Goal: Information Seeking & Learning: Learn about a topic

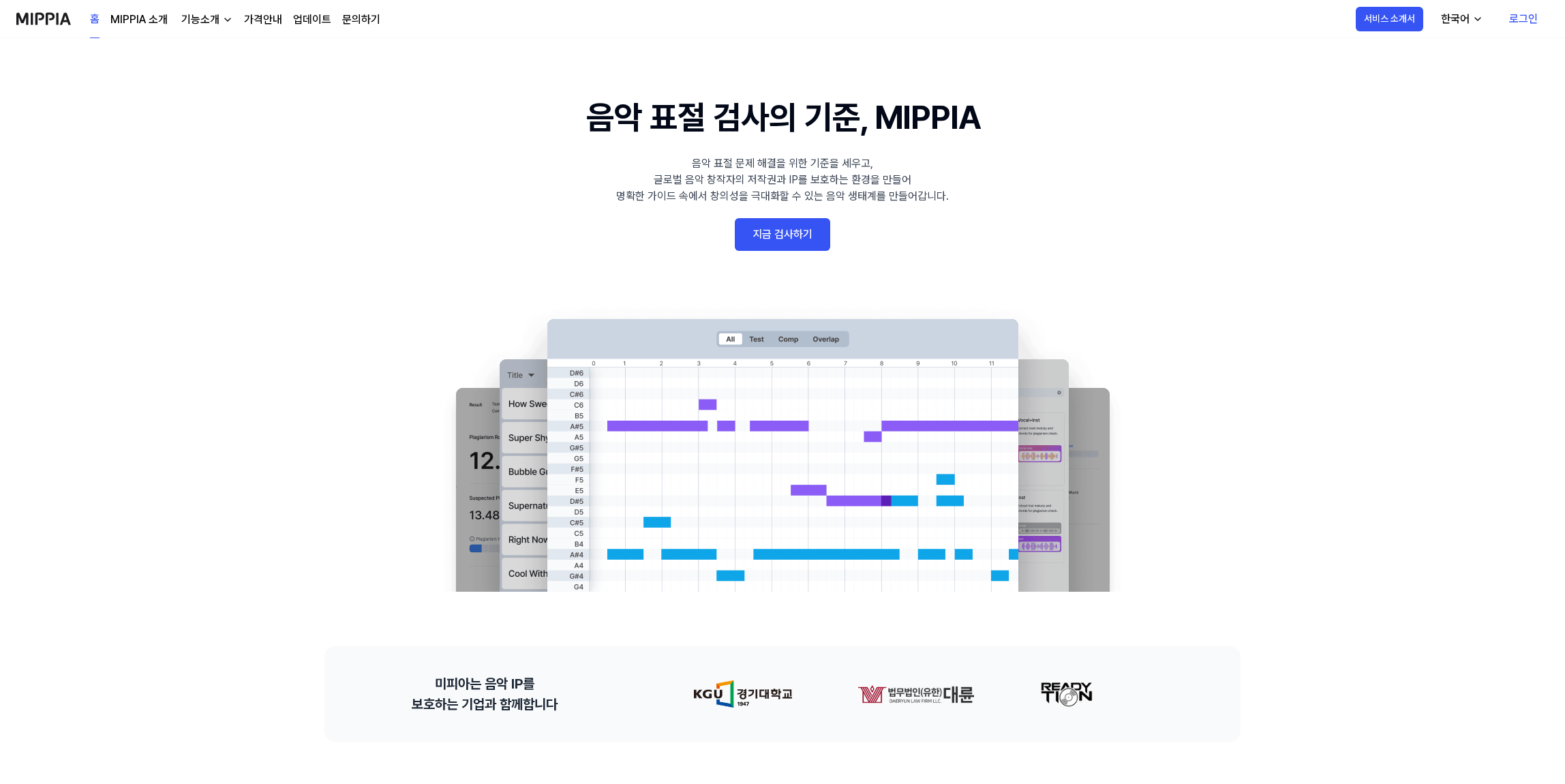
click at [797, 235] on link "지금 검사하기" at bounding box center [782, 235] width 95 height 33
click at [164, 17] on link "MIPPIA 소개" at bounding box center [139, 20] width 58 height 16
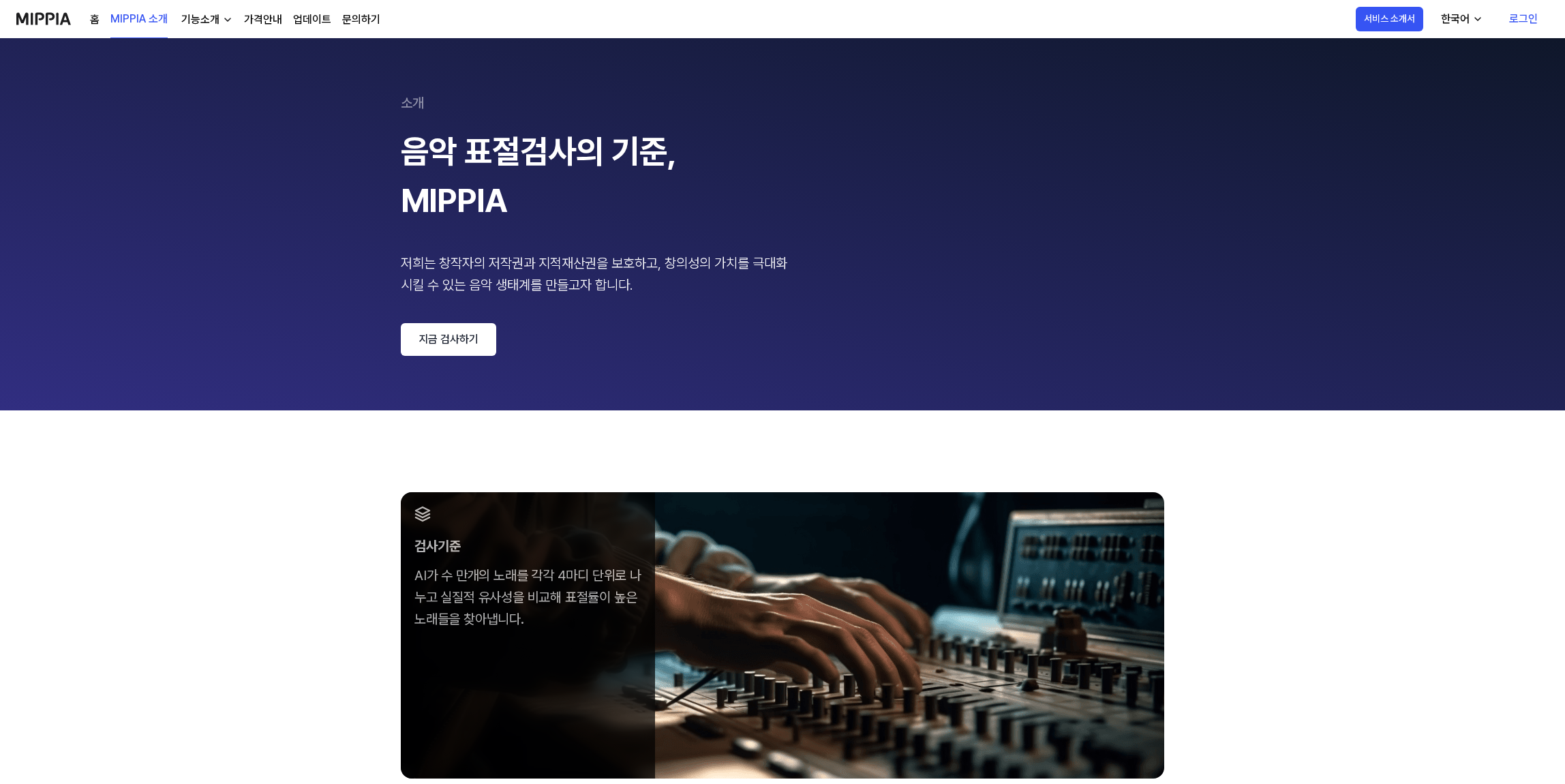
click at [198, 39] on 페이지 "소개 음악 표절검사의 기준, MIPPIA 저희는 창작자의 저작권과 지적재산권을 보호하고, 창의성의 가치를 극대화 시킬 수 있는 음악 생태계를 …" at bounding box center [782, 224] width 1565 height 372
click at [210, 17] on div "기능소개" at bounding box center [200, 20] width 44 height 16
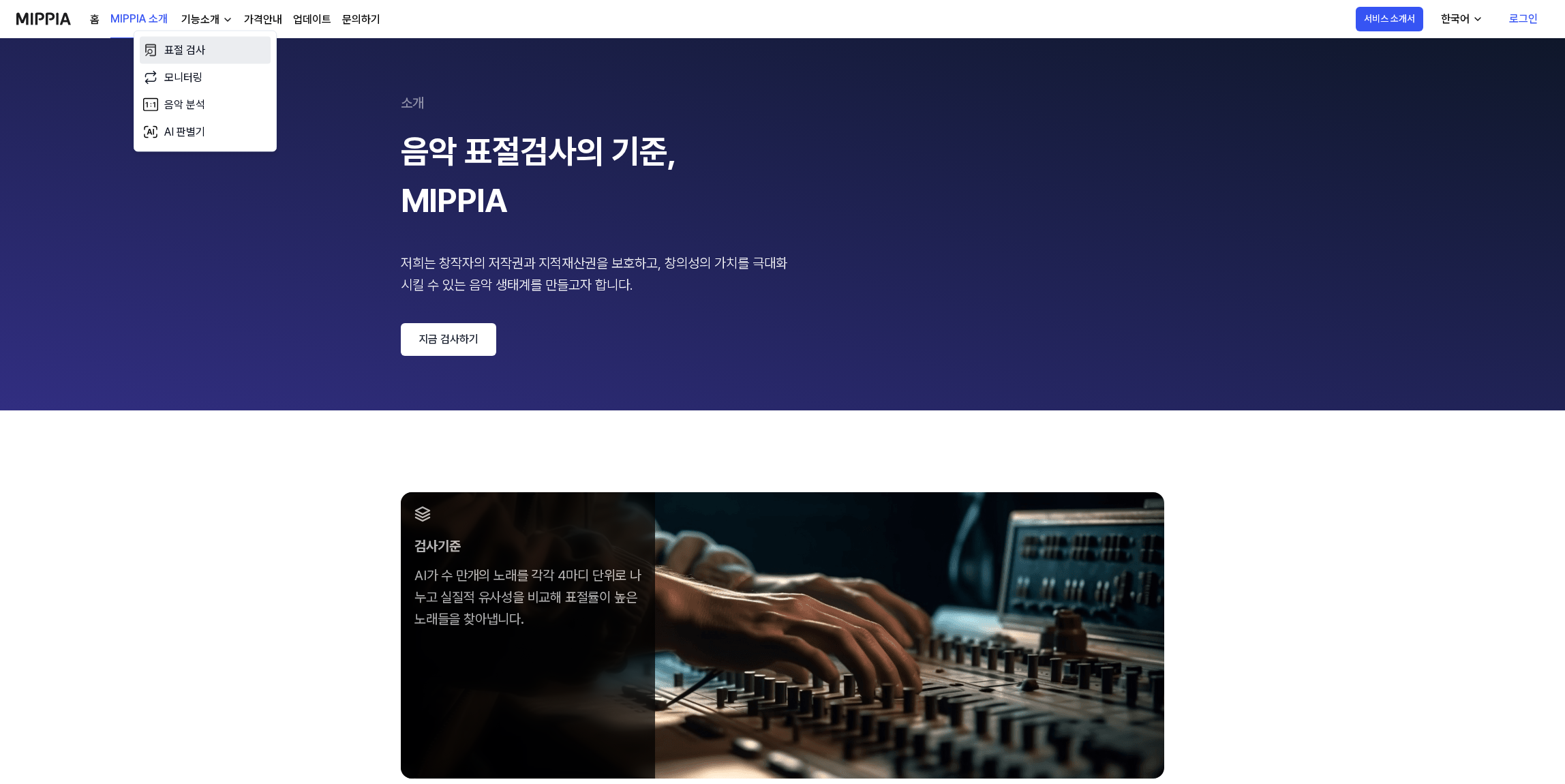
click at [202, 48] on link "표절 검사" at bounding box center [205, 50] width 131 height 27
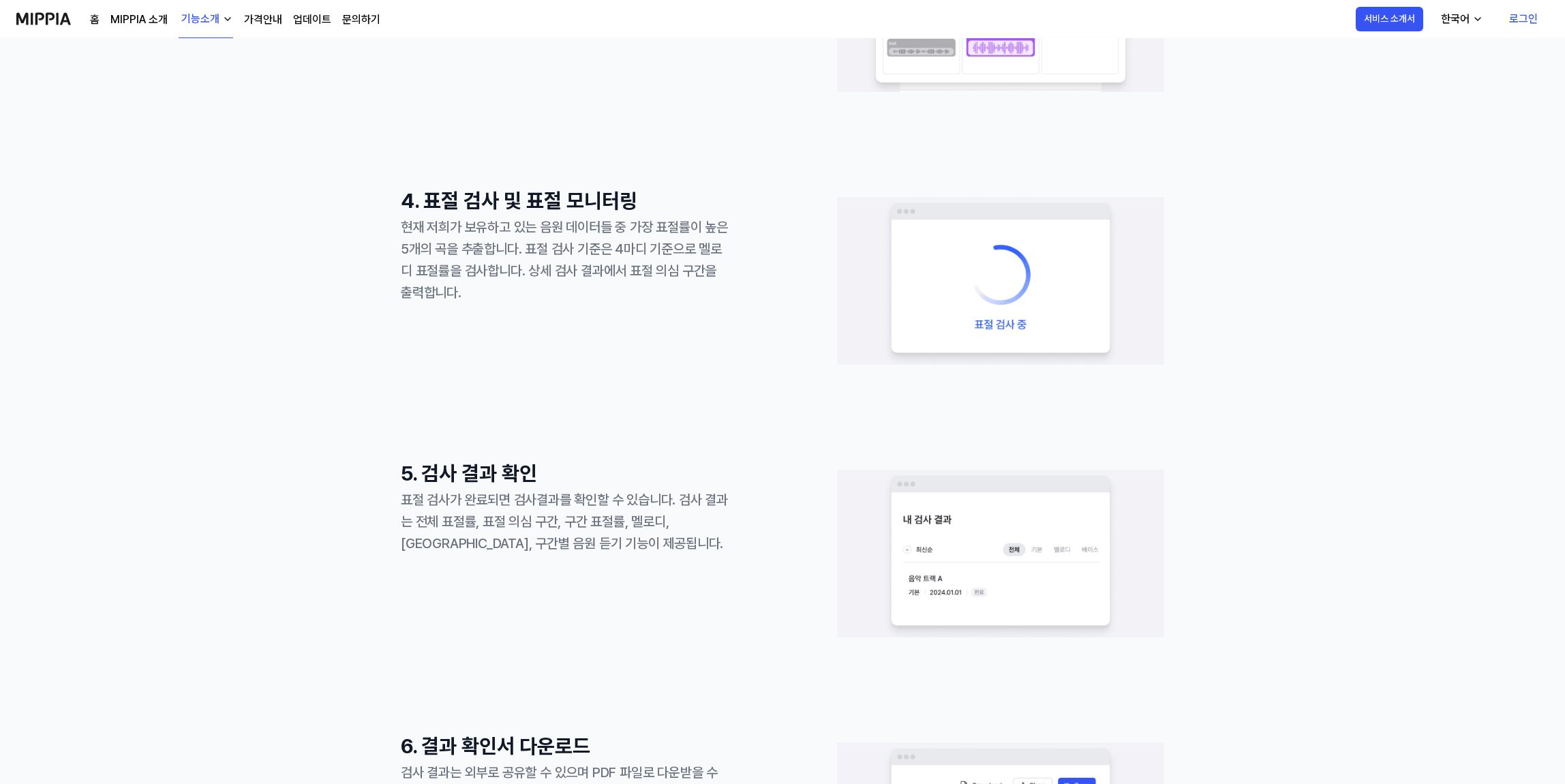
scroll to position [1110, 0]
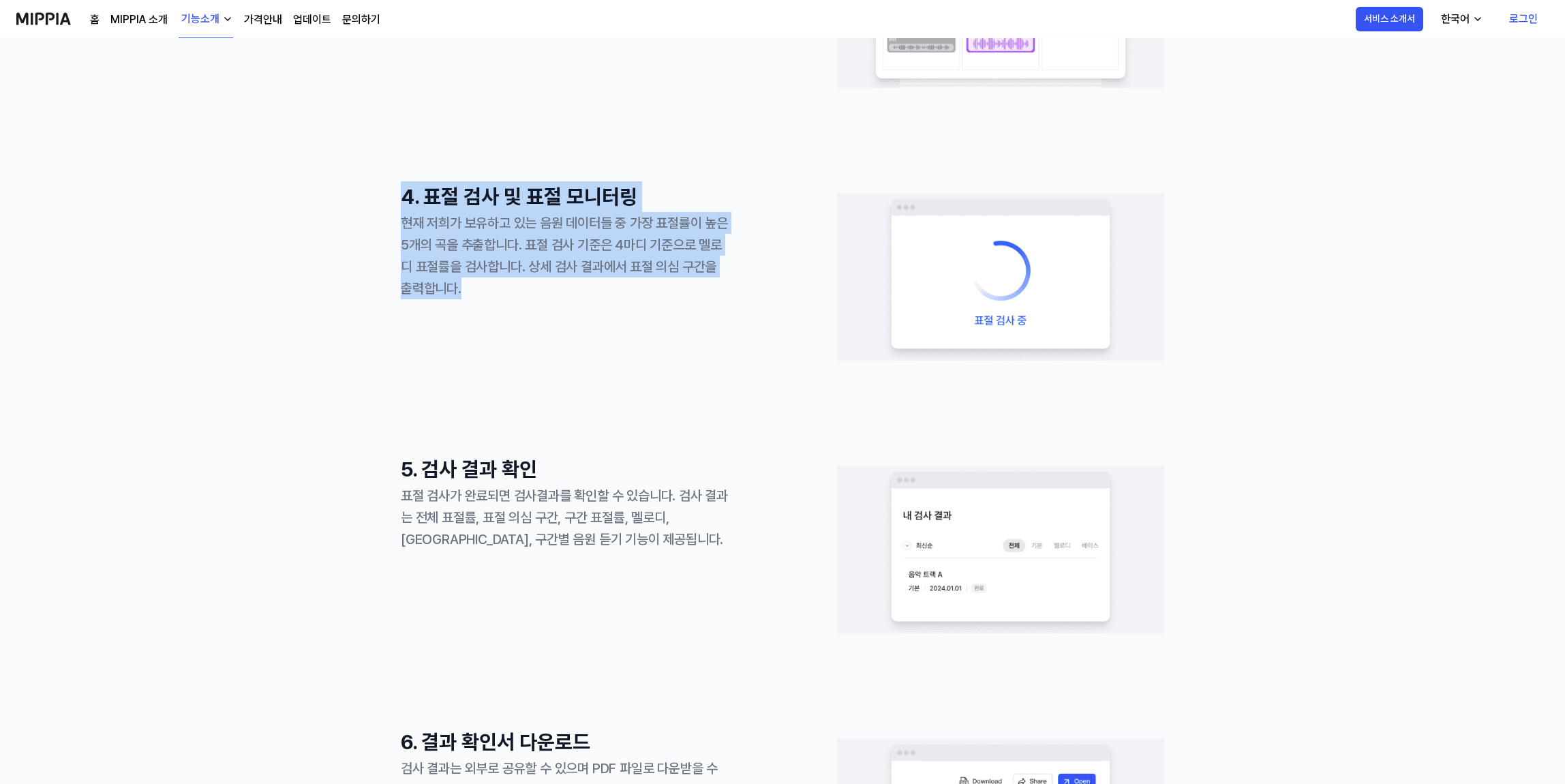
drag, startPoint x: 699, startPoint y: 315, endPoint x: 325, endPoint y: 210, distance: 388.5
click at [325, 210] on div "1. 회원 가입 및 로그인 구글 이메일 계정으로 회원가입과 로그인을 해주세요 2. 음원 업로드 및 음원 링크 등록 선택한 옵션에 따라 음원(m…" at bounding box center [782, 317] width 1565 height 2017
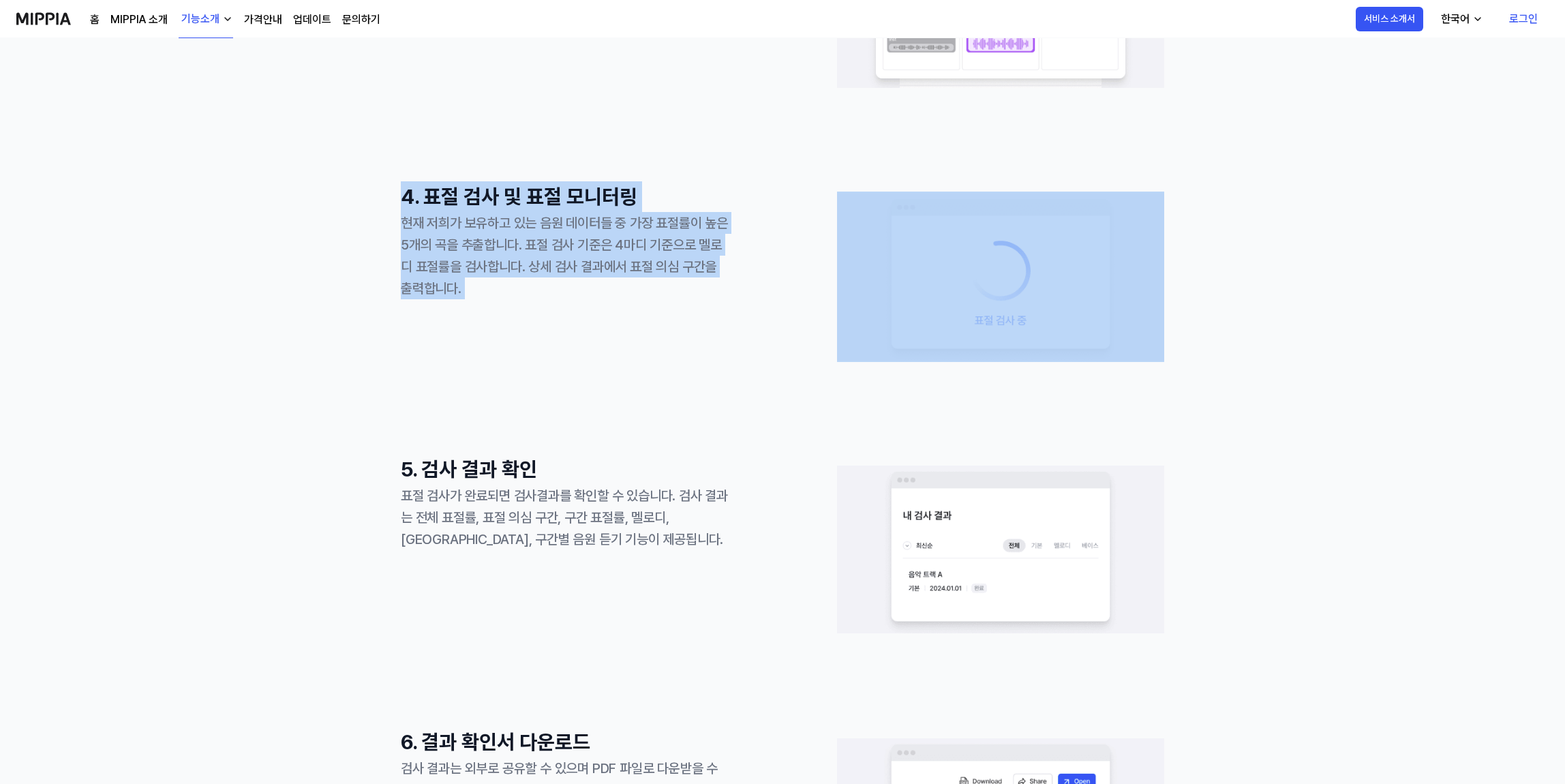
drag, startPoint x: 325, startPoint y: 210, endPoint x: 533, endPoint y: 349, distance: 250.2
click at [533, 349] on div "1. 회원 가입 및 로그인 구글 이메일 계정으로 회원가입과 로그인을 해주세요 2. 음원 업로드 및 음원 링크 등록 선택한 옵션에 따라 음원(m…" at bounding box center [782, 317] width 1565 height 2017
click at [533, 349] on div "4. 표절 검사 및 표절 모니터링 현재 저희가 보유하고 있는 음원 데이터들 중 가장 표절률이 높은 5개의 곡을 추출합니다. 표절 검사 기준은 …" at bounding box center [564, 276] width 327 height 191
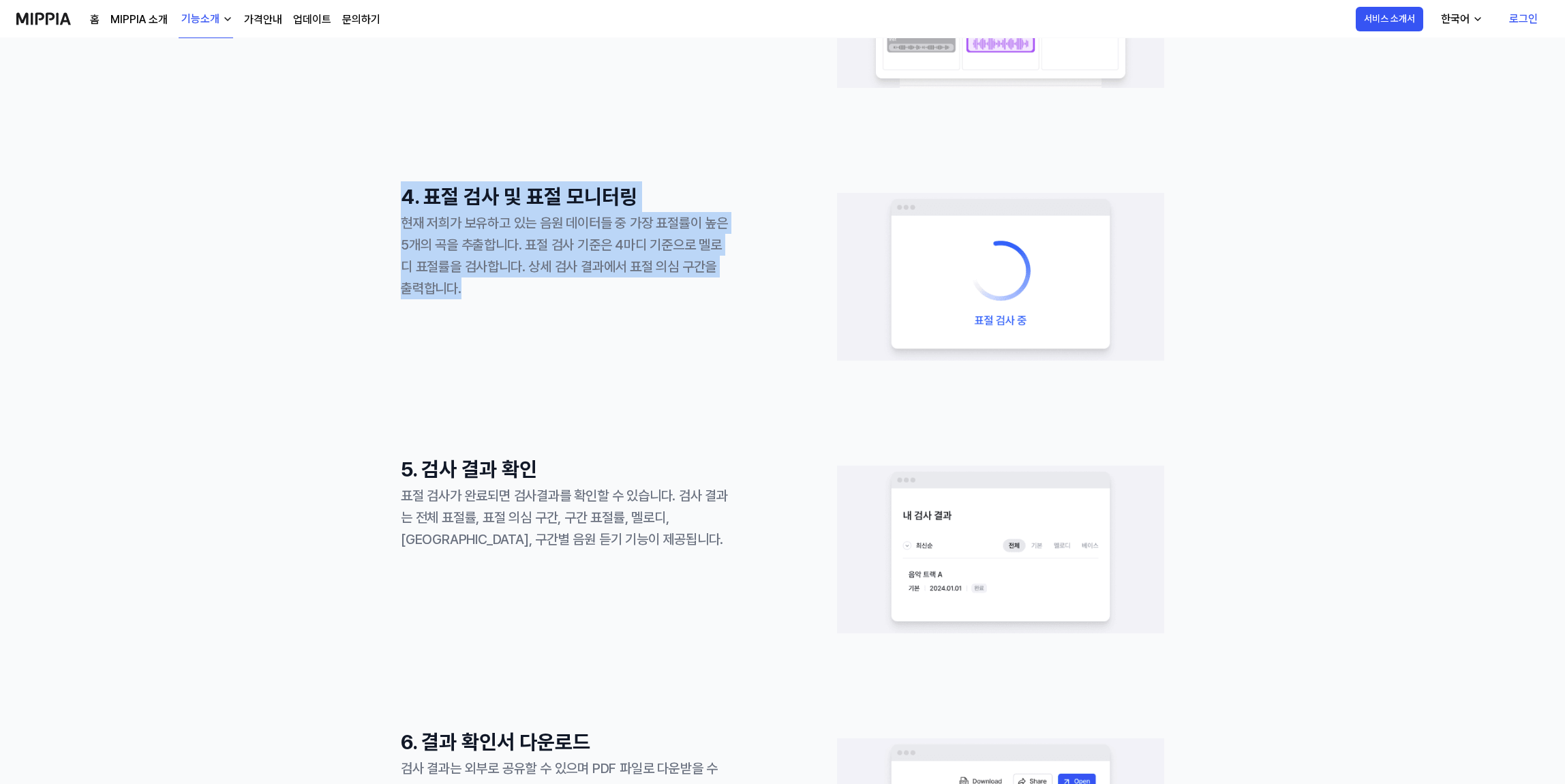
drag, startPoint x: 548, startPoint y: 350, endPoint x: 288, endPoint y: 196, distance: 302.2
click at [288, 196] on div "1. 회원 가입 및 로그인 구글 이메일 계정으로 회원가입과 로그인을 해주세요 2. 음원 업로드 및 음원 링크 등록 선택한 옵션에 따라 음원(m…" at bounding box center [782, 317] width 1565 height 2017
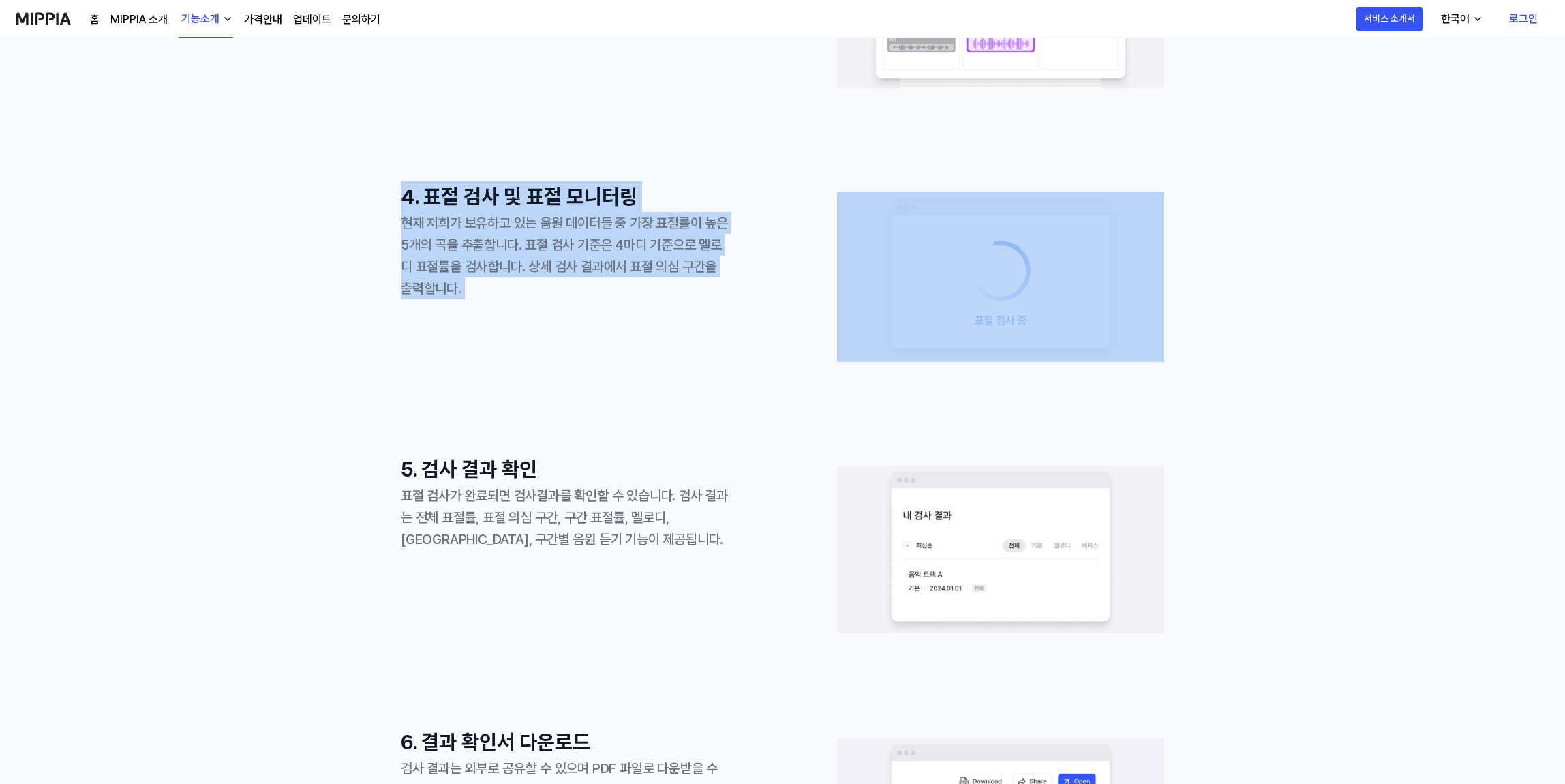
drag, startPoint x: 288, startPoint y: 196, endPoint x: 514, endPoint y: 325, distance: 260.2
click at [514, 325] on div "1. 회원 가입 및 로그인 구글 이메일 계정으로 회원가입과 로그인을 해주세요 2. 음원 업로드 및 음원 링크 등록 선택한 옵션에 따라 음원(m…" at bounding box center [782, 317] width 1565 height 2017
click at [514, 325] on div "4. 표절 검사 및 표절 모니터링 현재 저희가 보유하고 있는 음원 데이터들 중 가장 표절률이 높은 5개의 곡을 추출합니다. 표절 검사 기준은 …" at bounding box center [564, 276] width 327 height 191
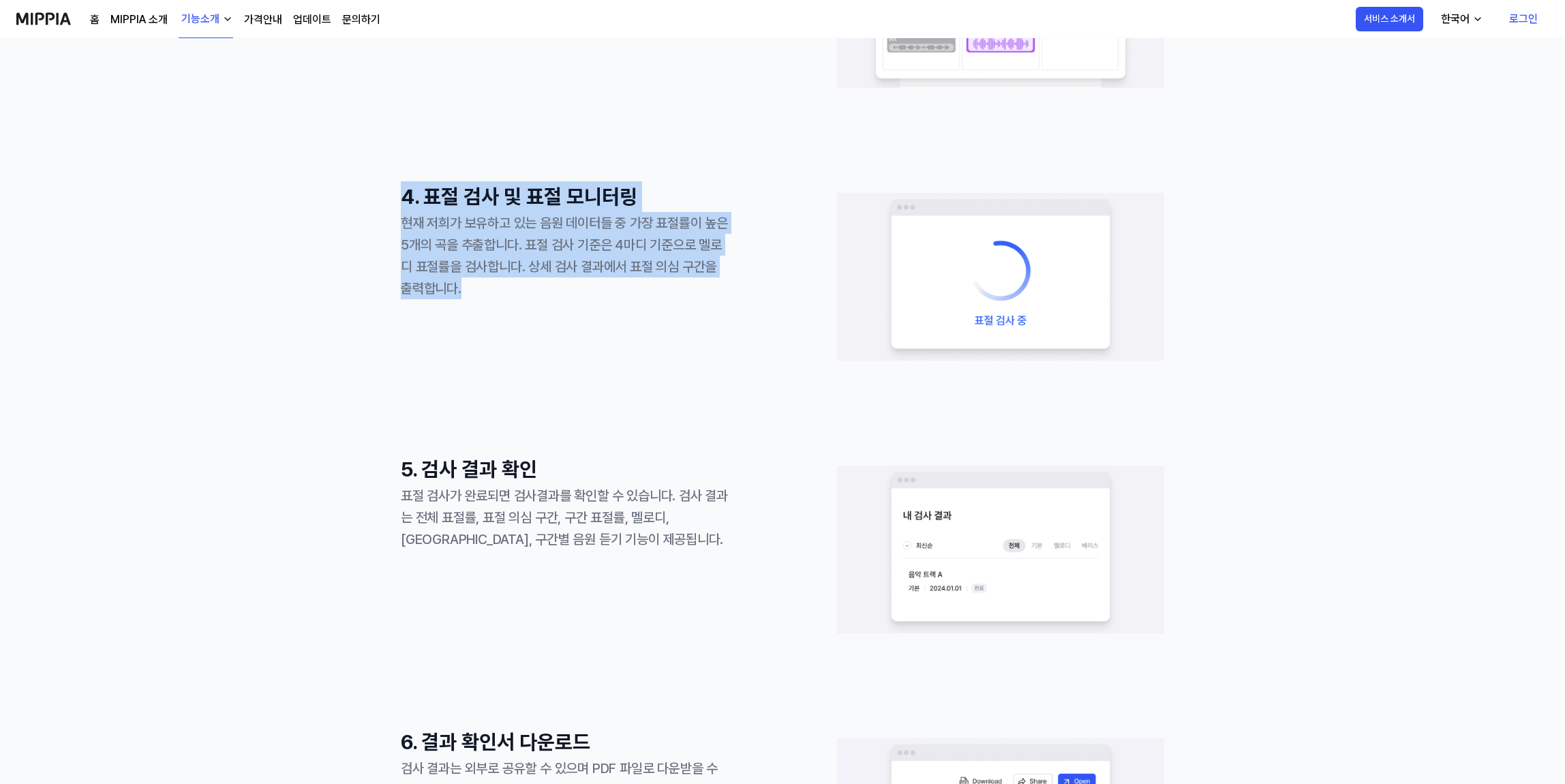
drag, startPoint x: 579, startPoint y: 369, endPoint x: 346, endPoint y: 196, distance: 290.2
click at [346, 196] on div "1. 회원 가입 및 로그인 구글 이메일 계정으로 회원가입과 로그인을 해주세요 2. 음원 업로드 및 음원 링크 등록 선택한 옵션에 따라 음원(m…" at bounding box center [782, 317] width 1565 height 2017
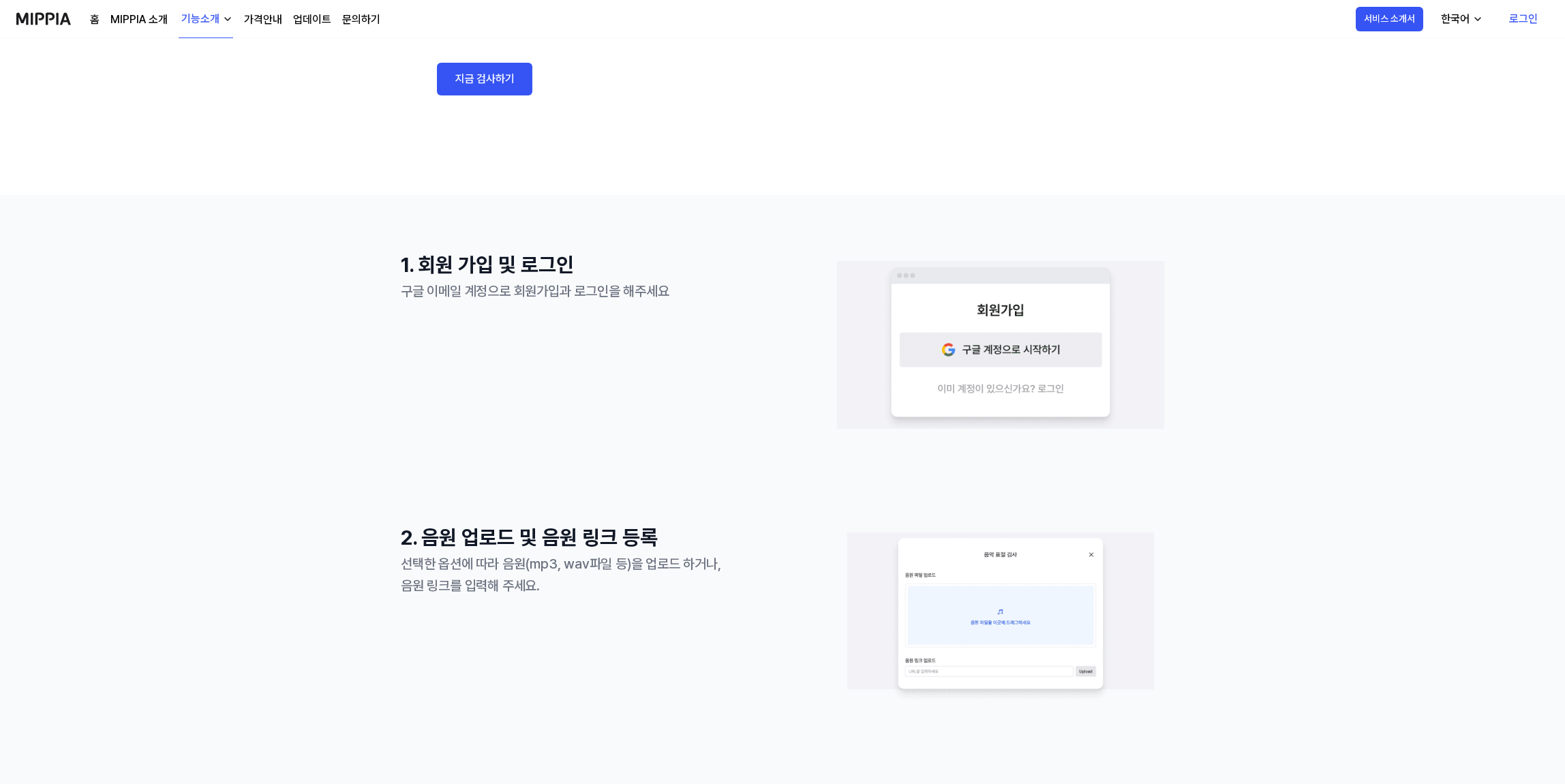
scroll to position [0, 0]
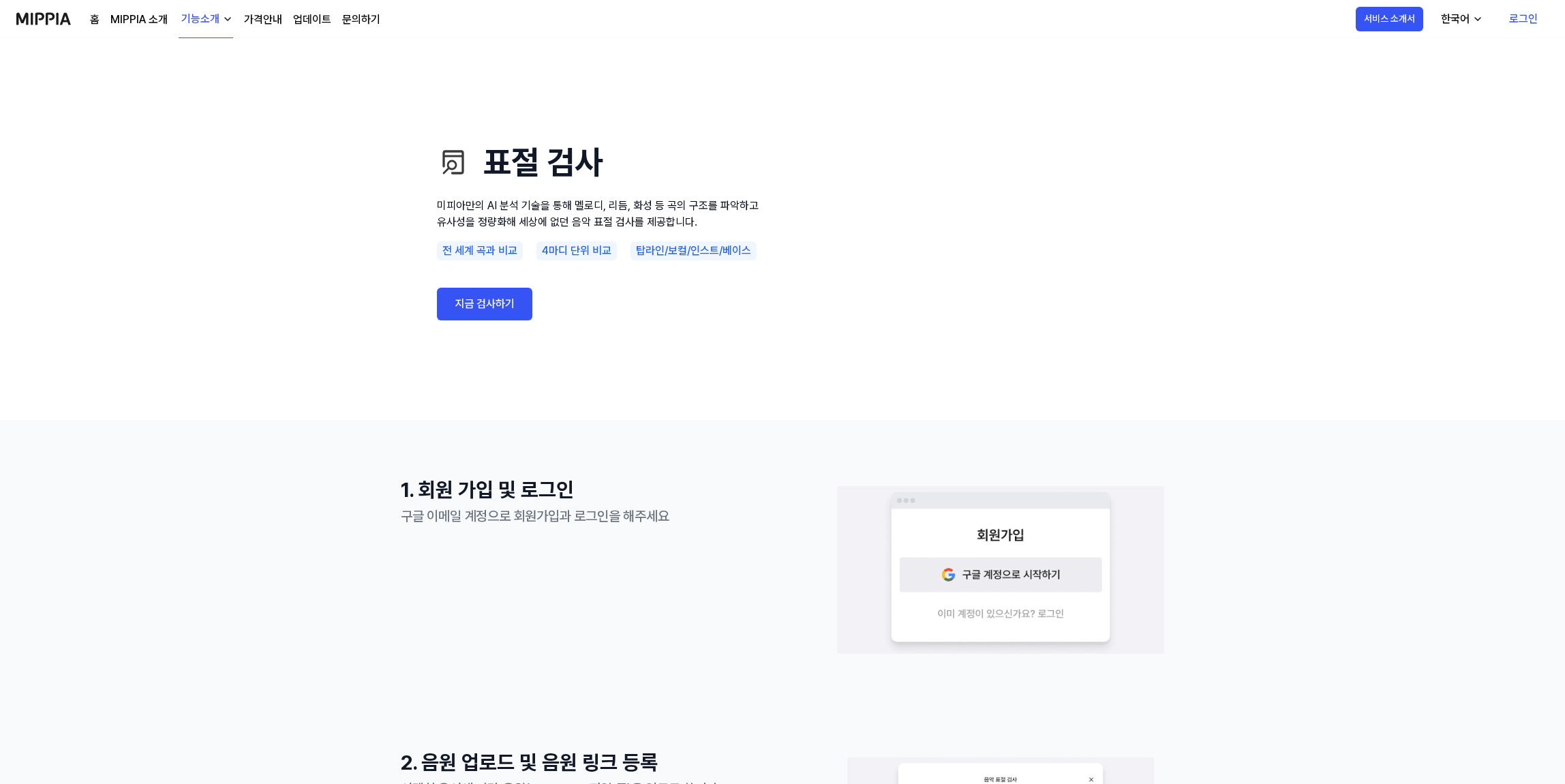
click at [245, 24] on link "가격안내" at bounding box center [263, 20] width 38 height 16
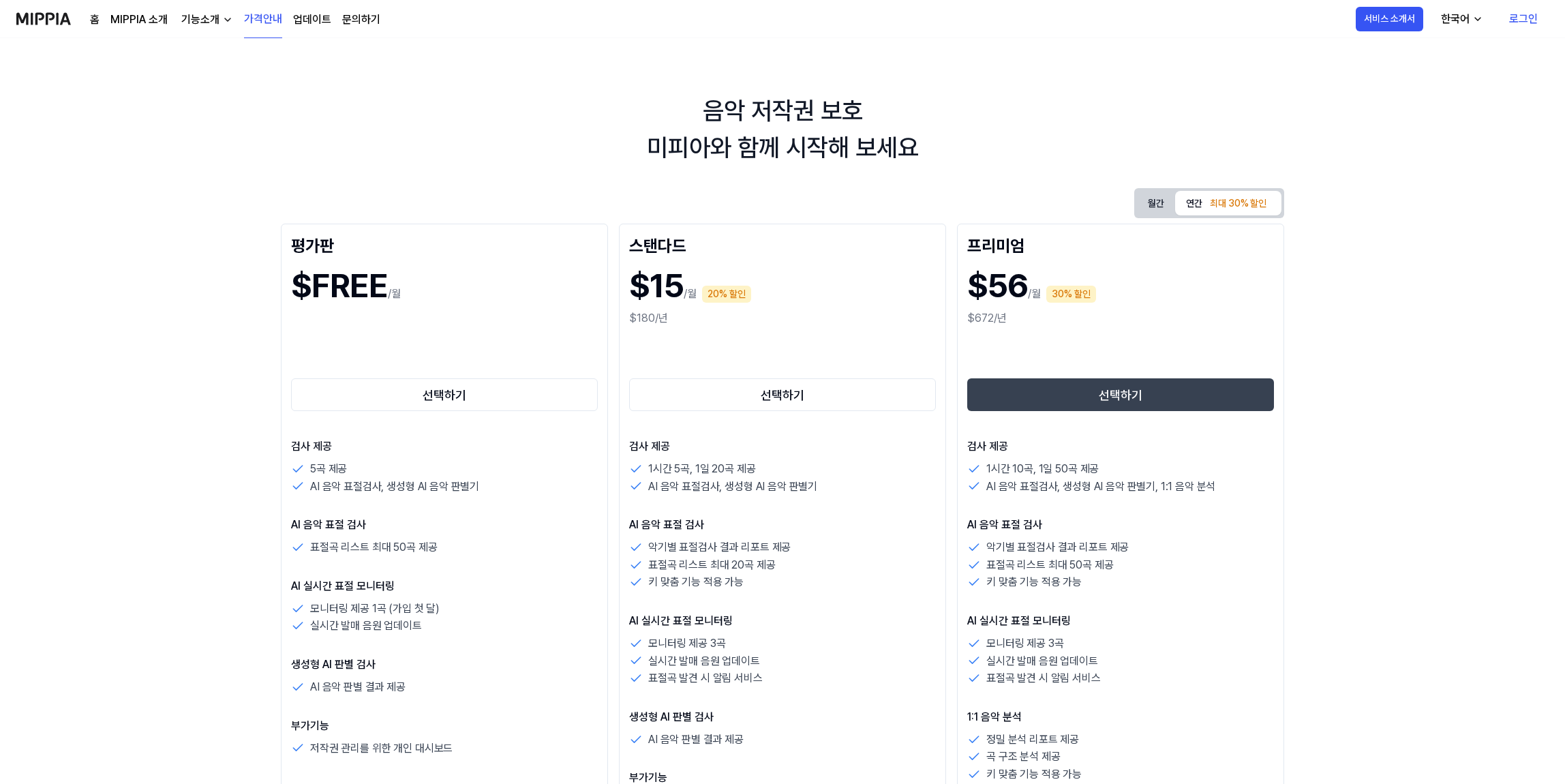
click at [330, 19] on div "홈 MIPPIA 소개 기능소개 가격안내 업데이트 문의하기" at bounding box center [235, 18] width 291 height 37
click at [304, 32] on div "홈 MIPPIA 소개 기능소개 가격안내 업데이트 문의하기" at bounding box center [235, 18] width 291 height 37
click at [314, 22] on link "업데이트" at bounding box center [313, 20] width 38 height 16
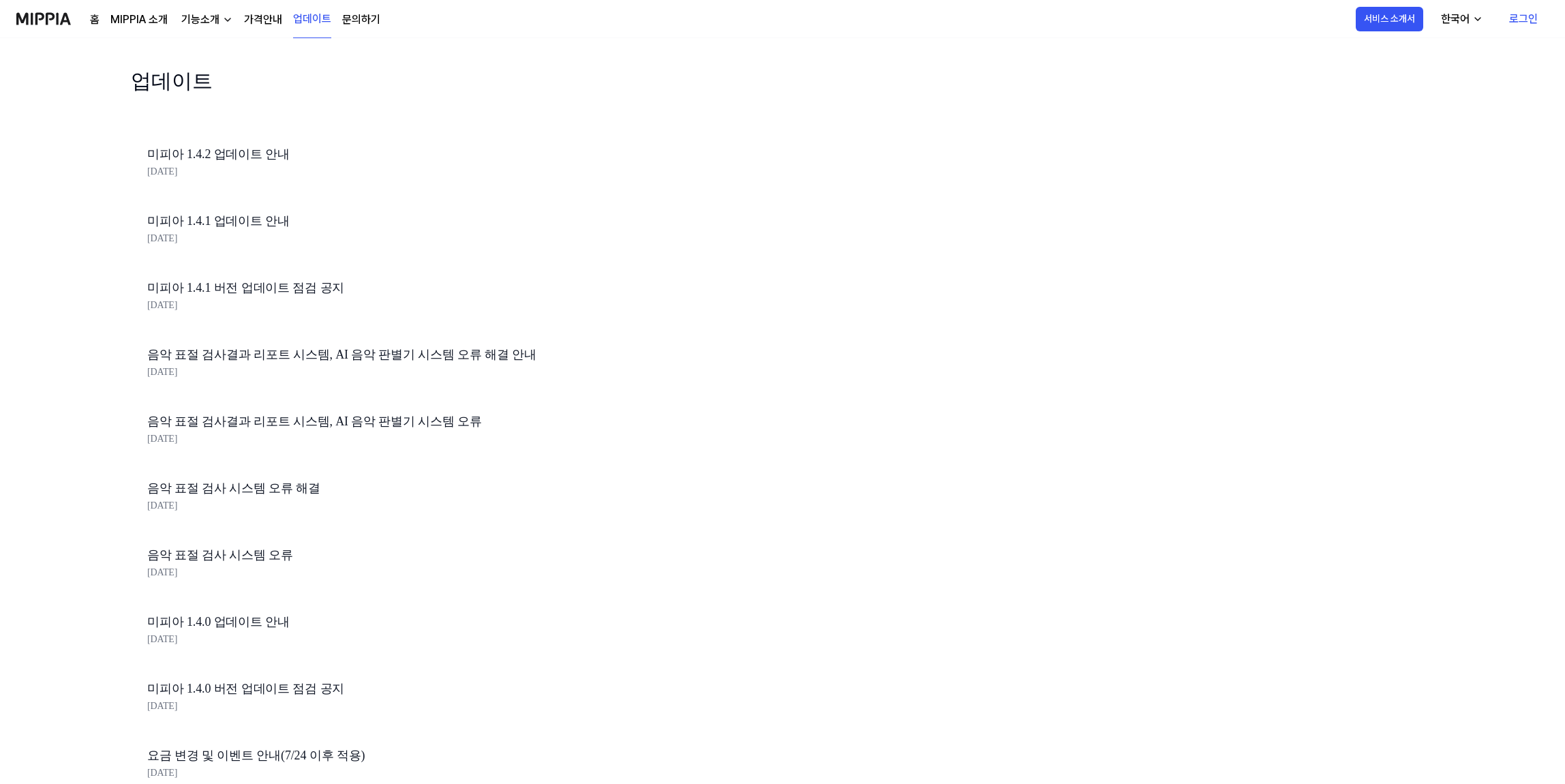
click at [342, 17] on link "문의하기" at bounding box center [361, 20] width 38 height 16
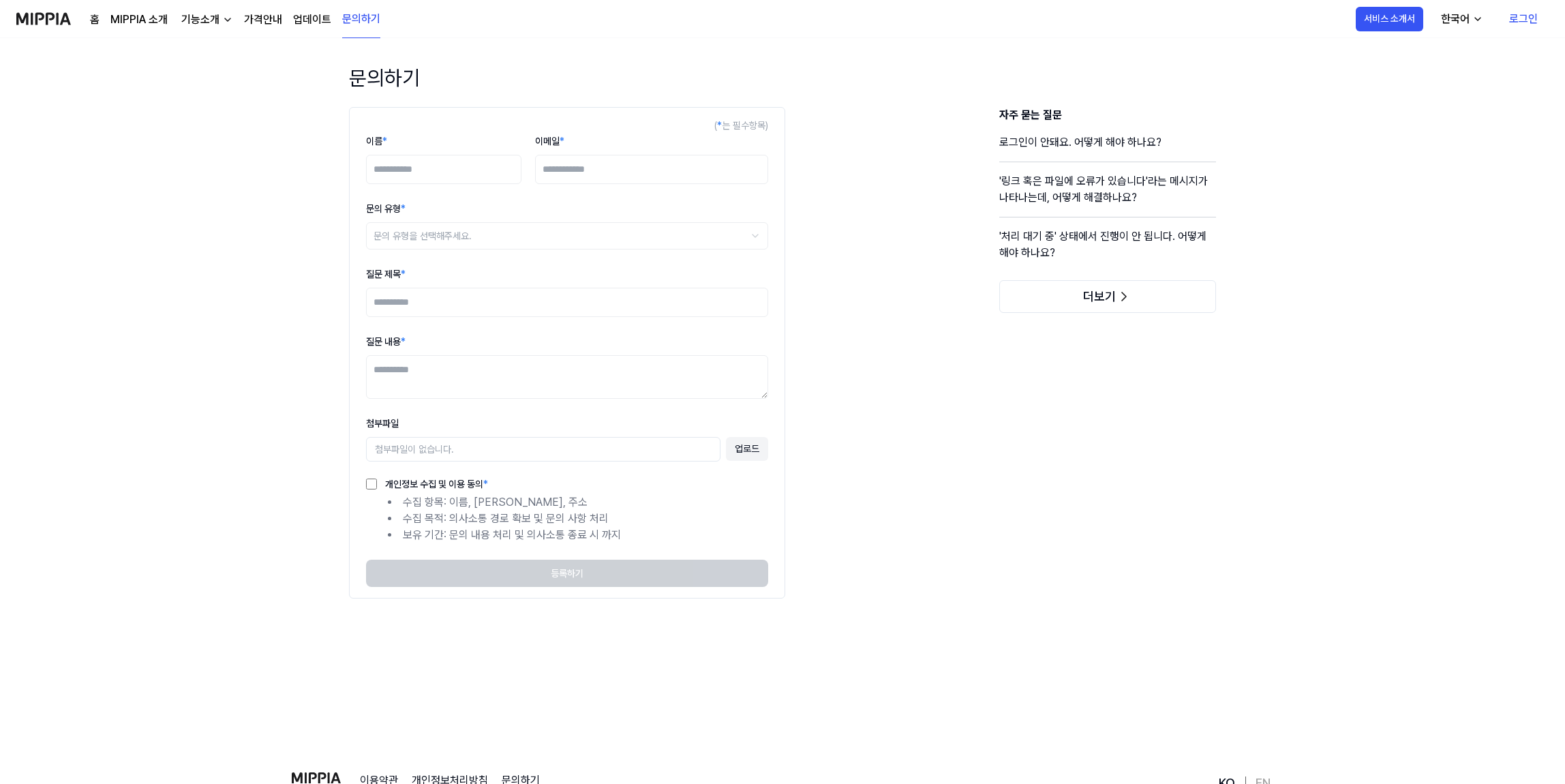
click at [159, 19] on link "MIPPIA 소개" at bounding box center [139, 20] width 58 height 16
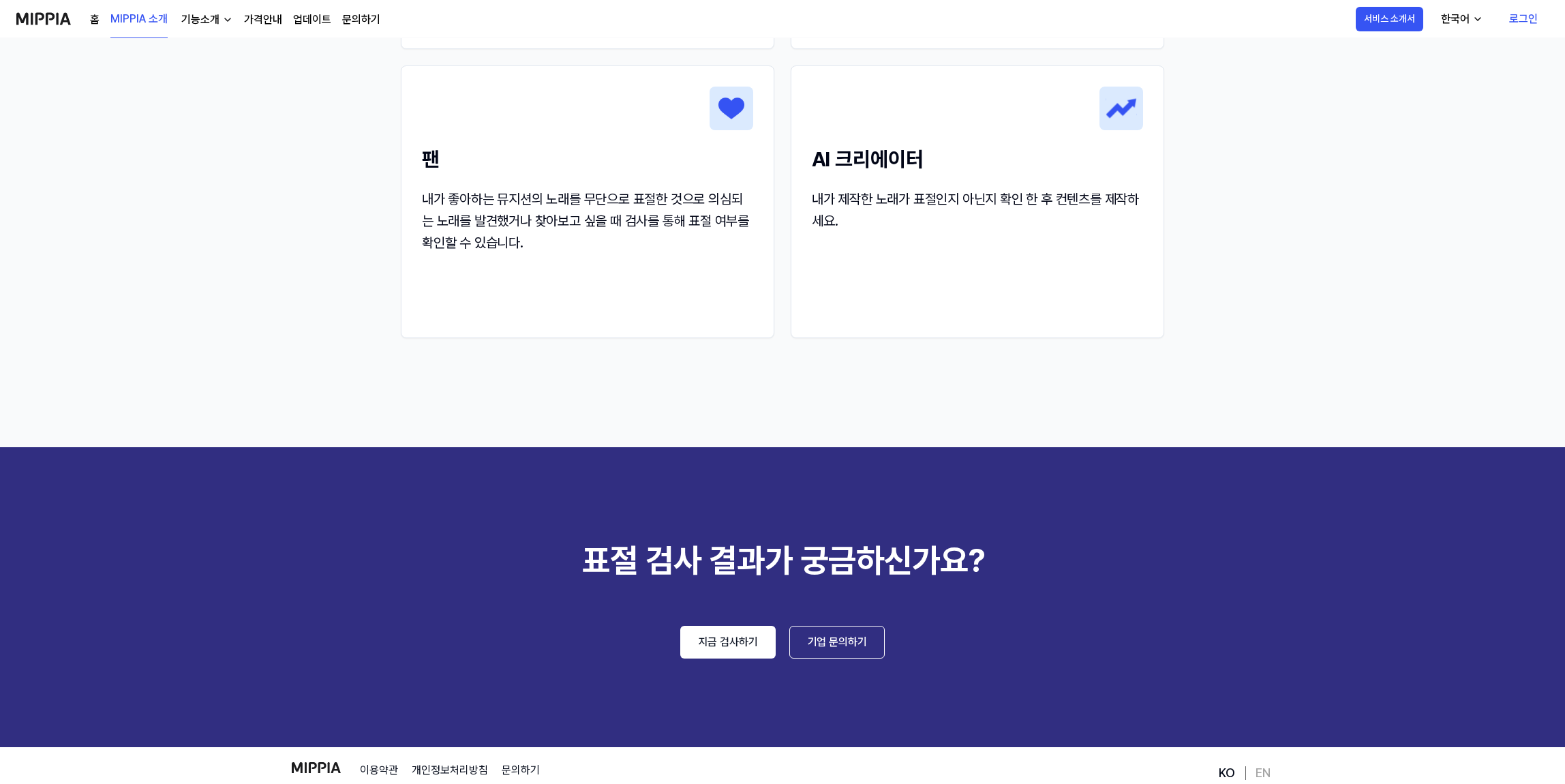
scroll to position [1781, 0]
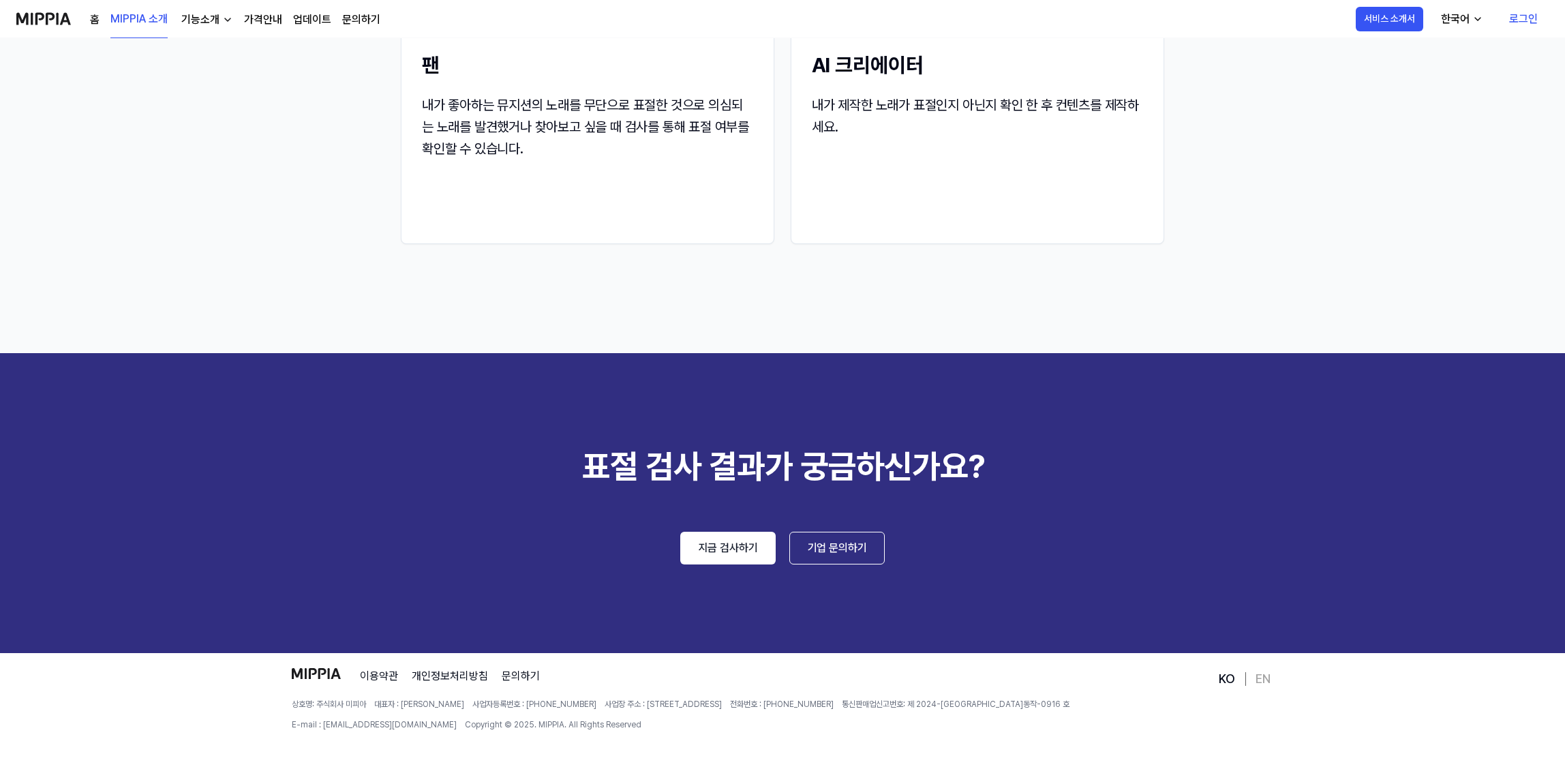
click at [805, 546] on link "기업 문의하기" at bounding box center [836, 548] width 95 height 33
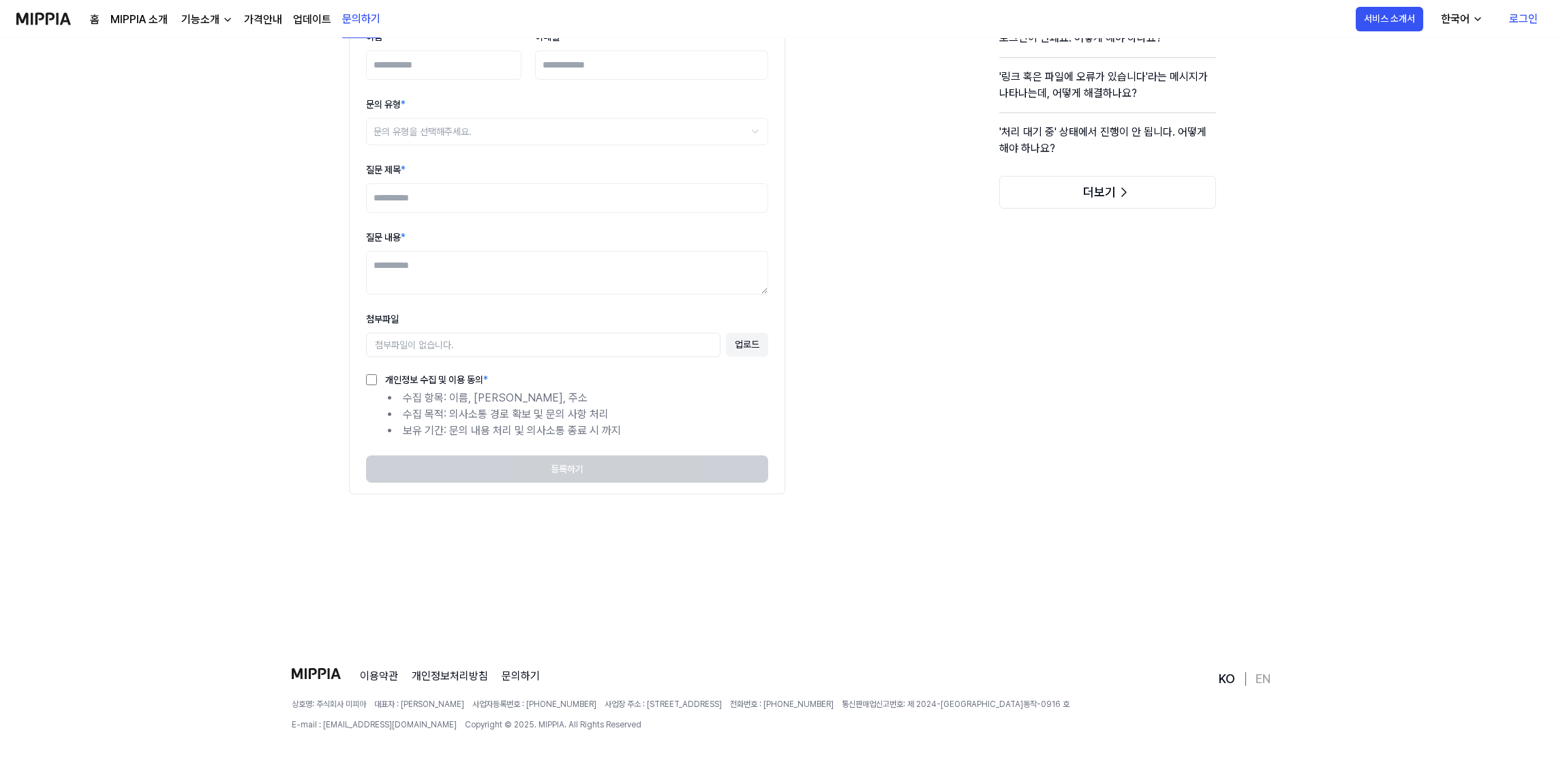
scroll to position [0, 0]
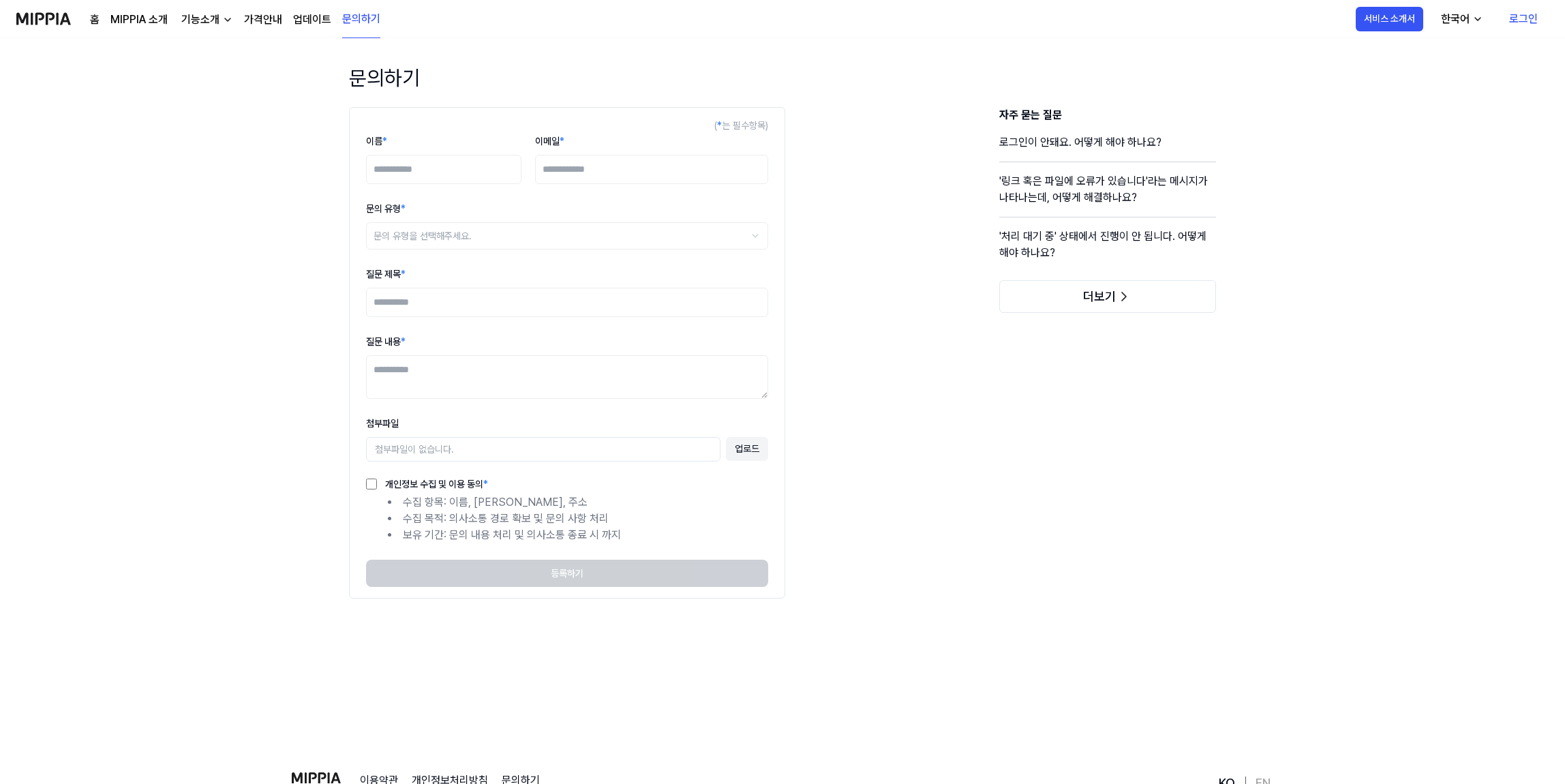
click at [146, 19] on link "MIPPIA 소개" at bounding box center [139, 20] width 58 height 16
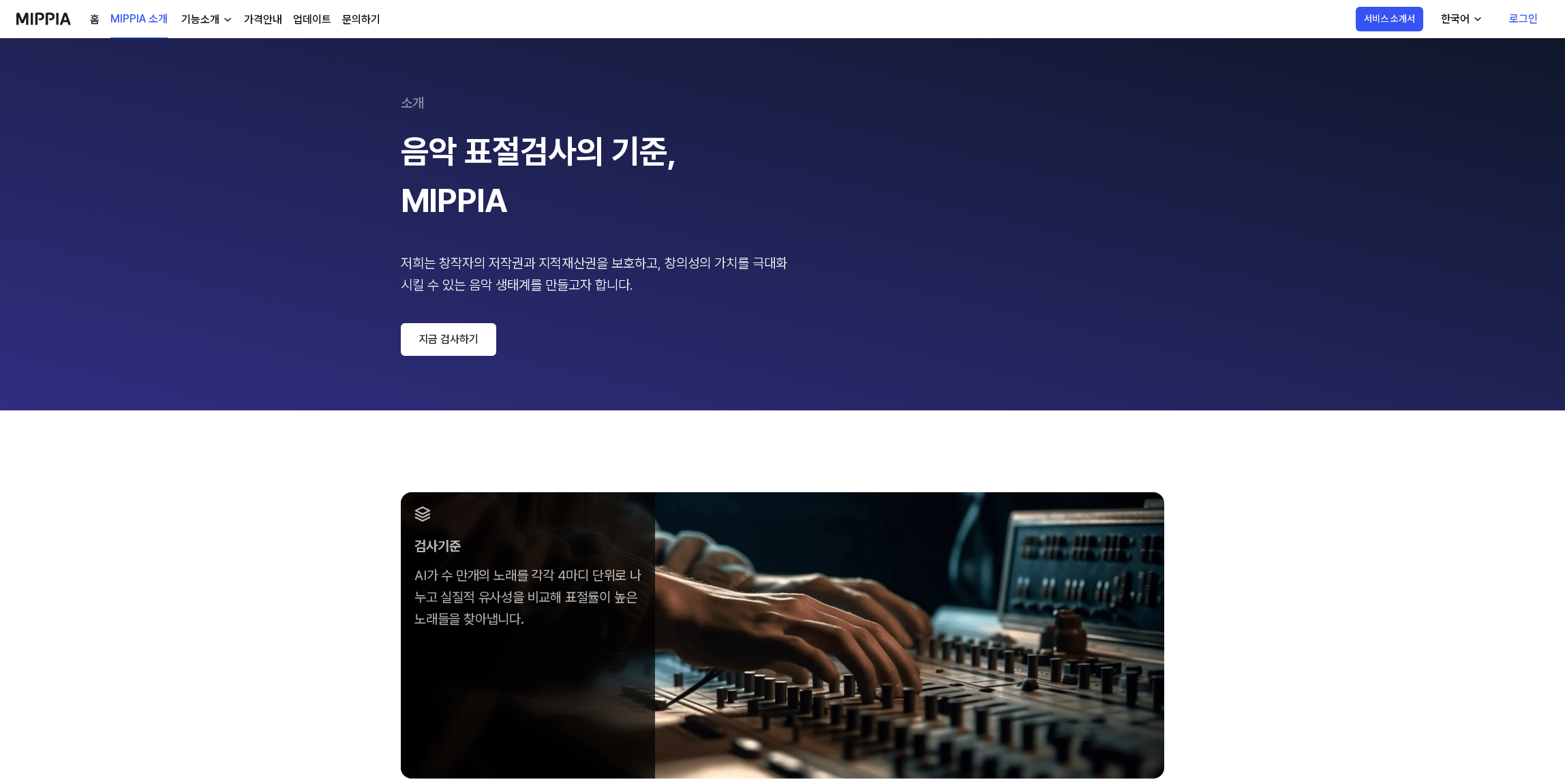
click at [86, 22] on div "홈 MIPPIA 소개 기능소개 가격안내 업데이트 문의하기 MIPPIA 소개" at bounding box center [198, 18] width 364 height 37
click at [111, 23] on link "MIPPIA 소개" at bounding box center [139, 19] width 58 height 37
click at [101, 23] on div "홈 MIPPIA 소개 기능소개 가격안내 업데이트 문의하기" at bounding box center [235, 18] width 291 height 37
click at [96, 23] on link "홈" at bounding box center [94, 20] width 9 height 16
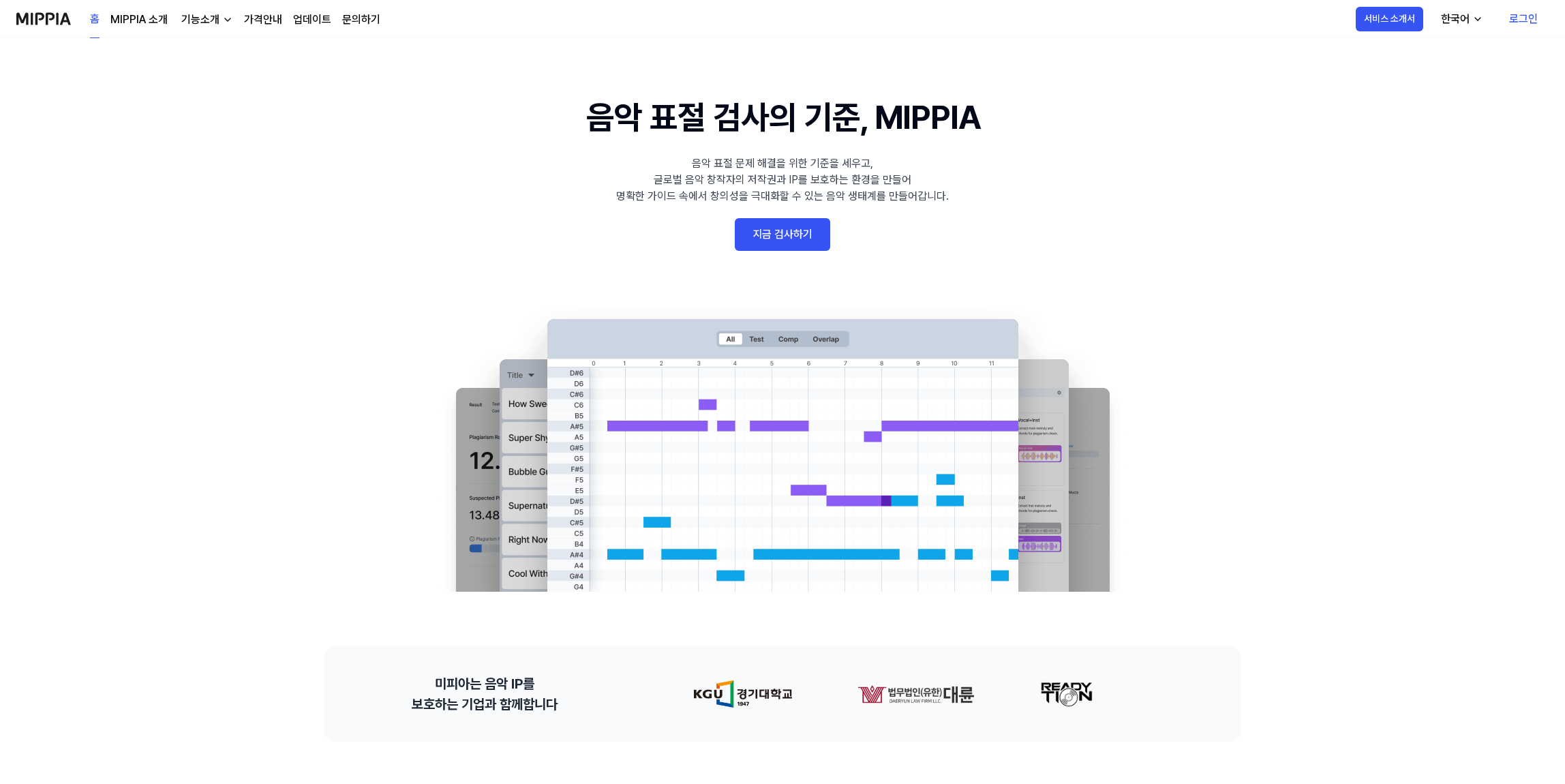
click at [754, 233] on link "지금 검사하기" at bounding box center [782, 235] width 95 height 33
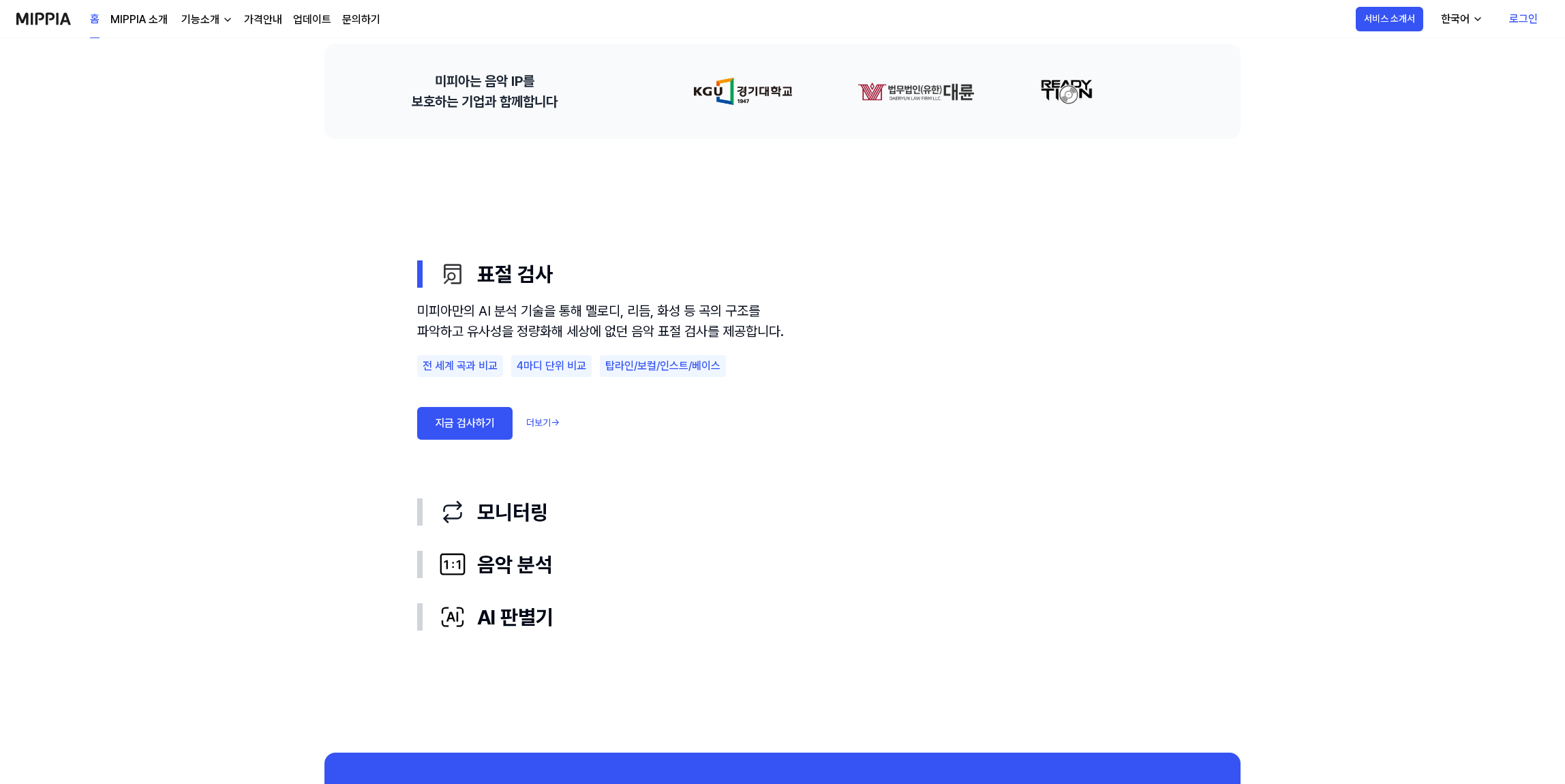
scroll to position [621, 0]
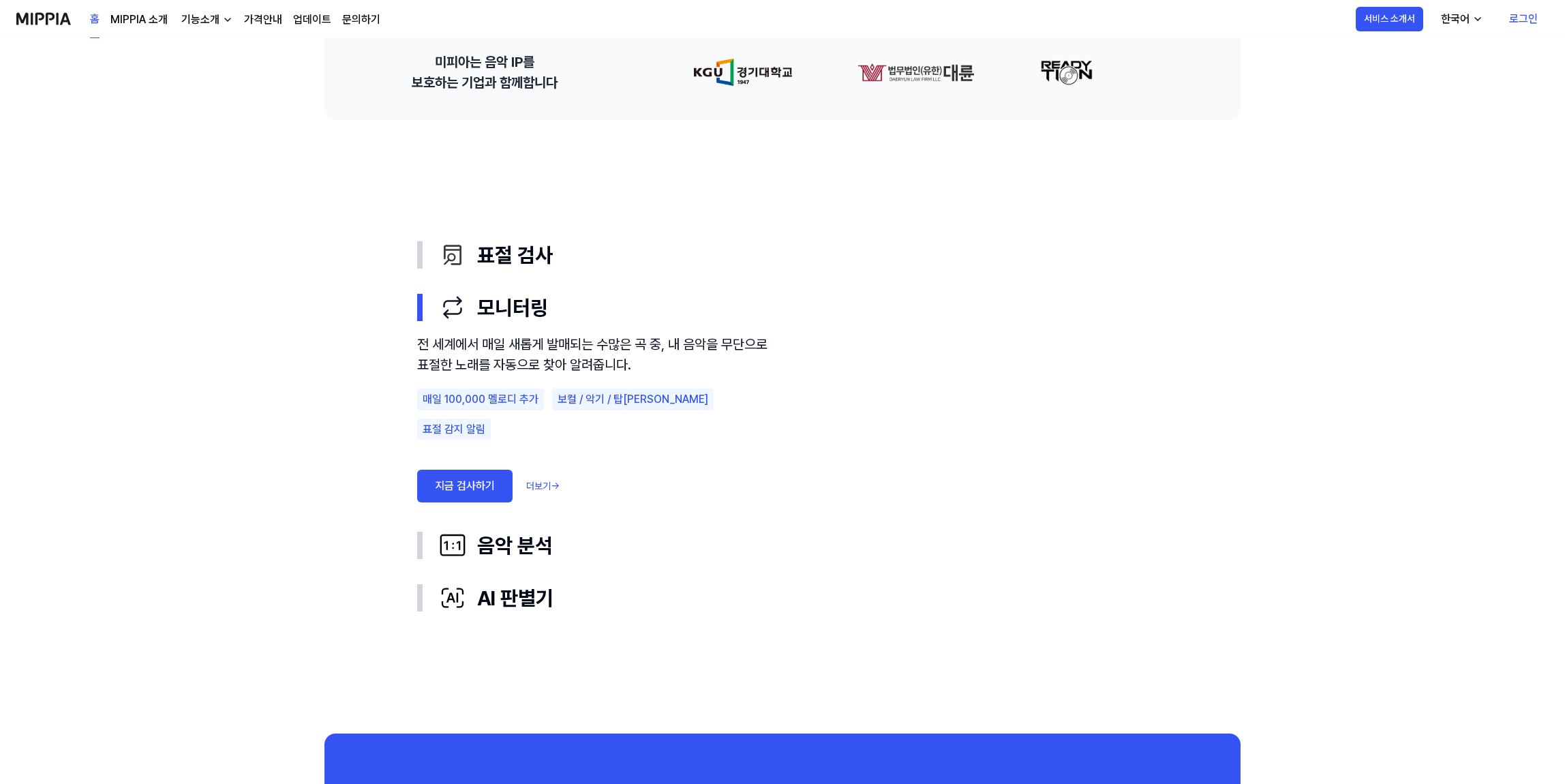
click at [548, 479] on link "더보기 →" at bounding box center [543, 486] width 34 height 15
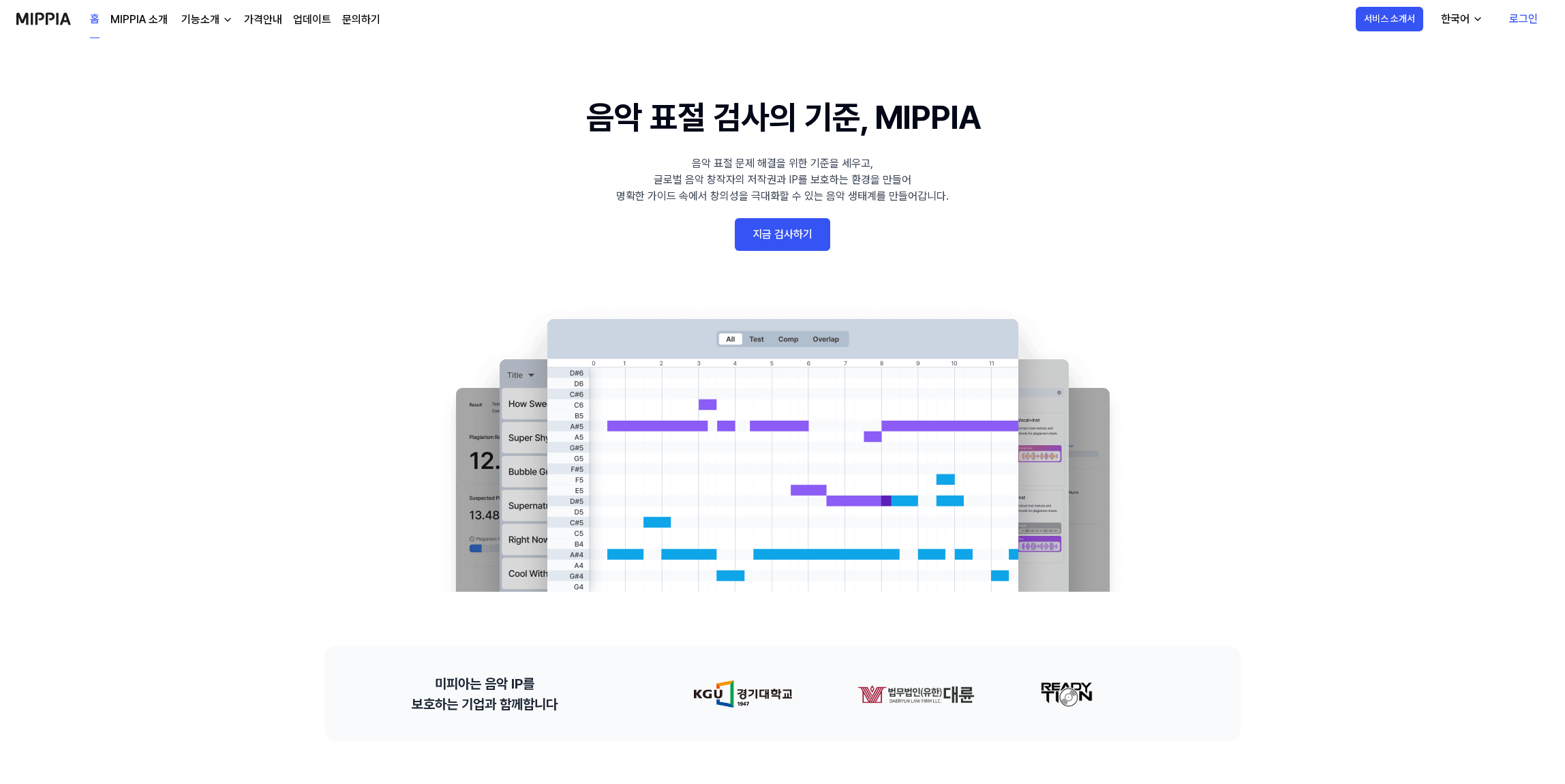
click at [347, 14] on link "문의하기" at bounding box center [361, 20] width 38 height 16
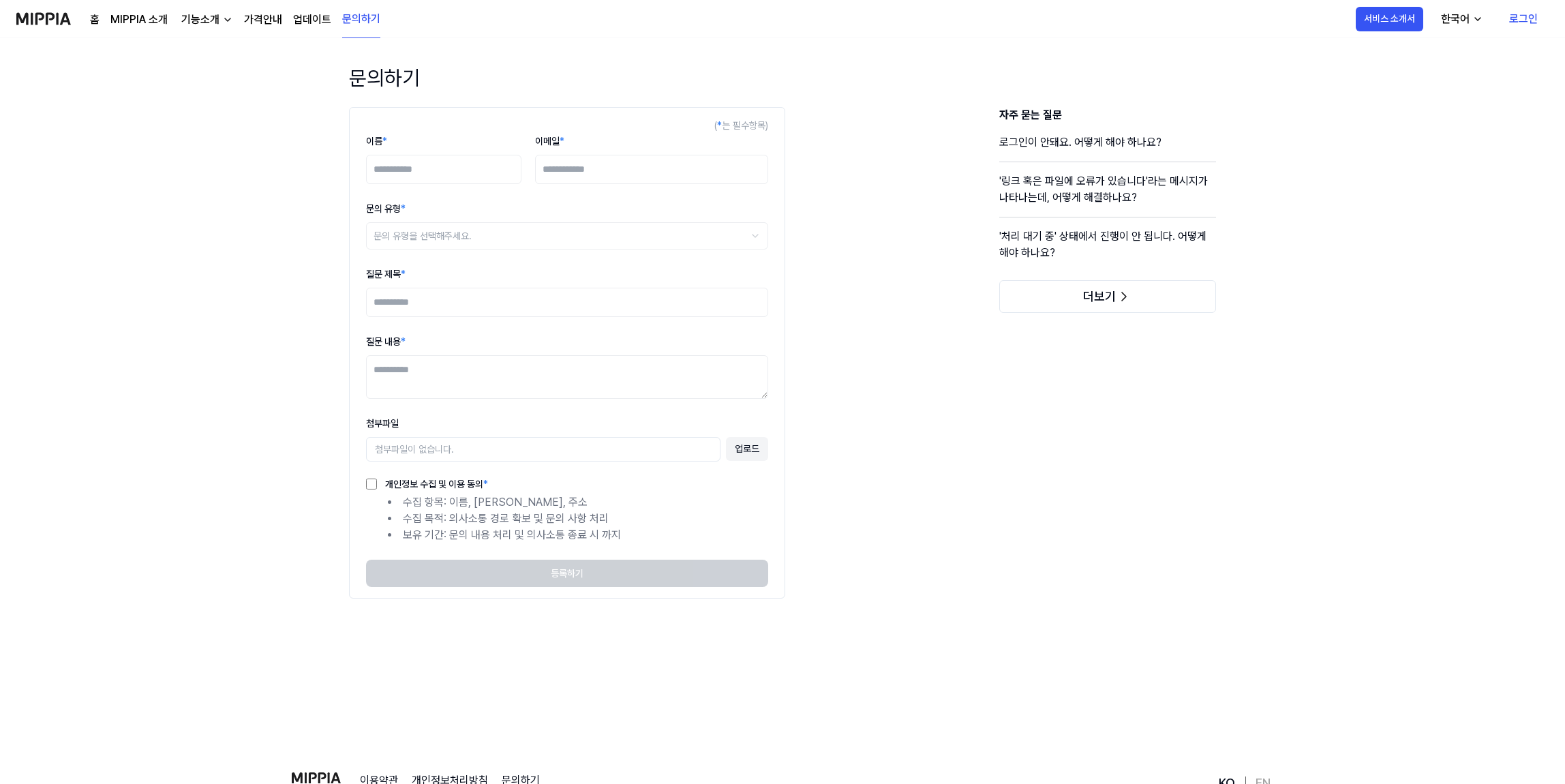
click at [289, 20] on div "홈 MIPPIA 소개 기능소개 가격안내 업데이트 문의하기" at bounding box center [235, 18] width 291 height 37
click at [261, 21] on link "가격안내" at bounding box center [263, 20] width 38 height 16
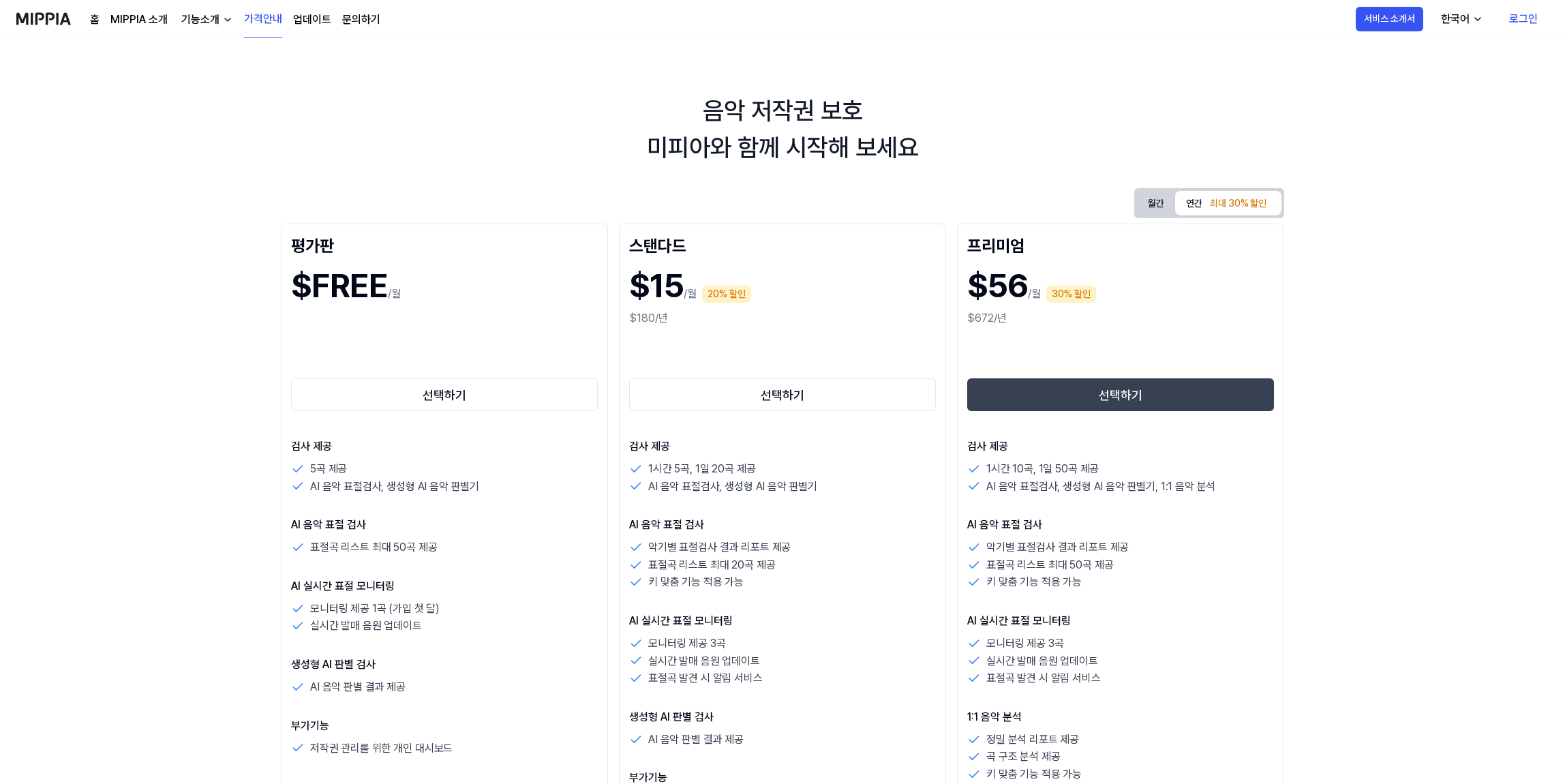
click at [216, 16] on div "기능소개" at bounding box center [200, 20] width 44 height 16
click at [131, 17] on link "MIPPIA 소개" at bounding box center [139, 20] width 58 height 16
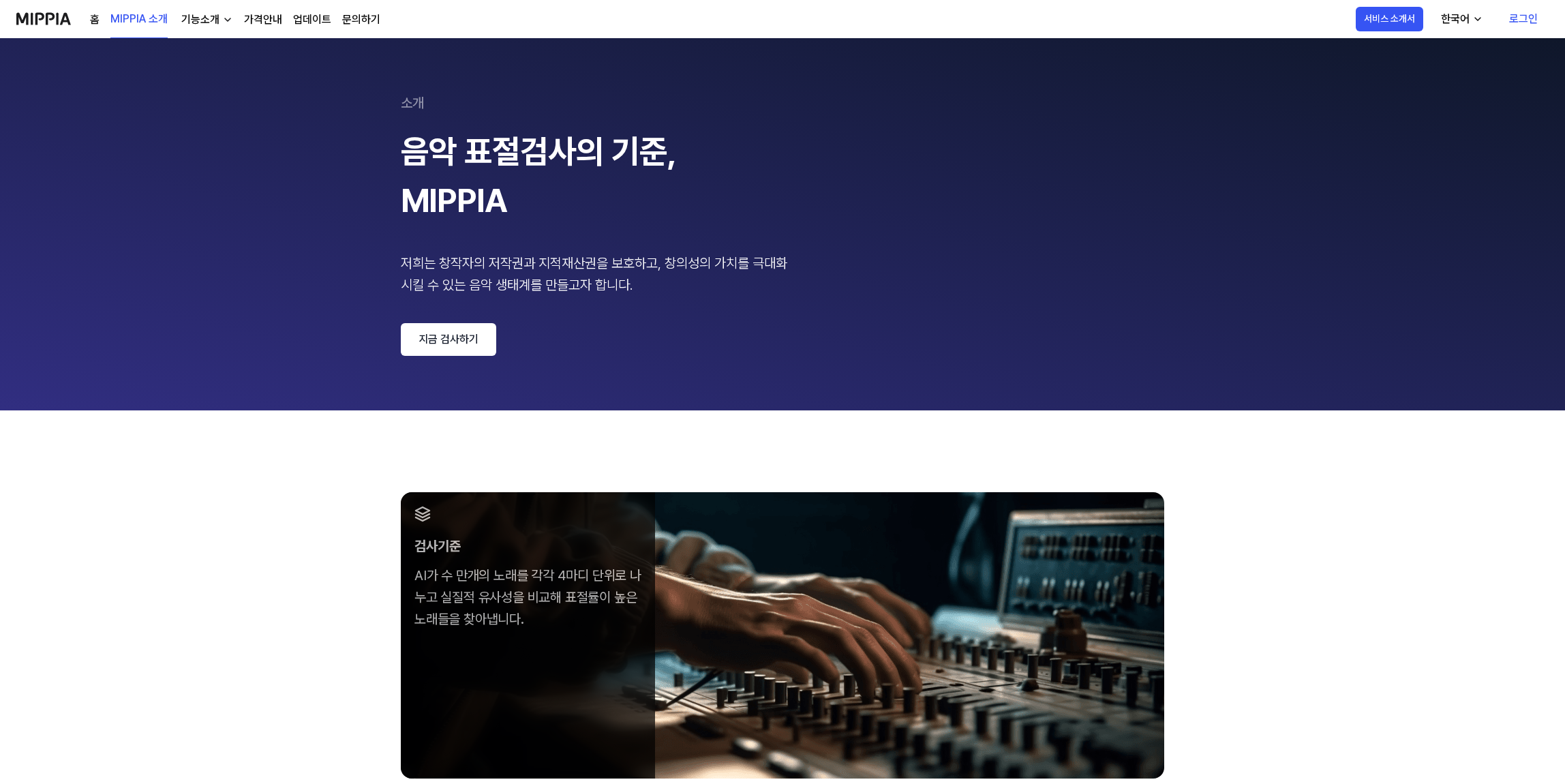
click at [88, 17] on div "홈 MIPPIA 소개 기능소개 가격안내 업데이트 문의하기 MIPPIA 소개" at bounding box center [198, 18] width 364 height 37
click at [90, 16] on link "홈" at bounding box center [94, 20] width 9 height 16
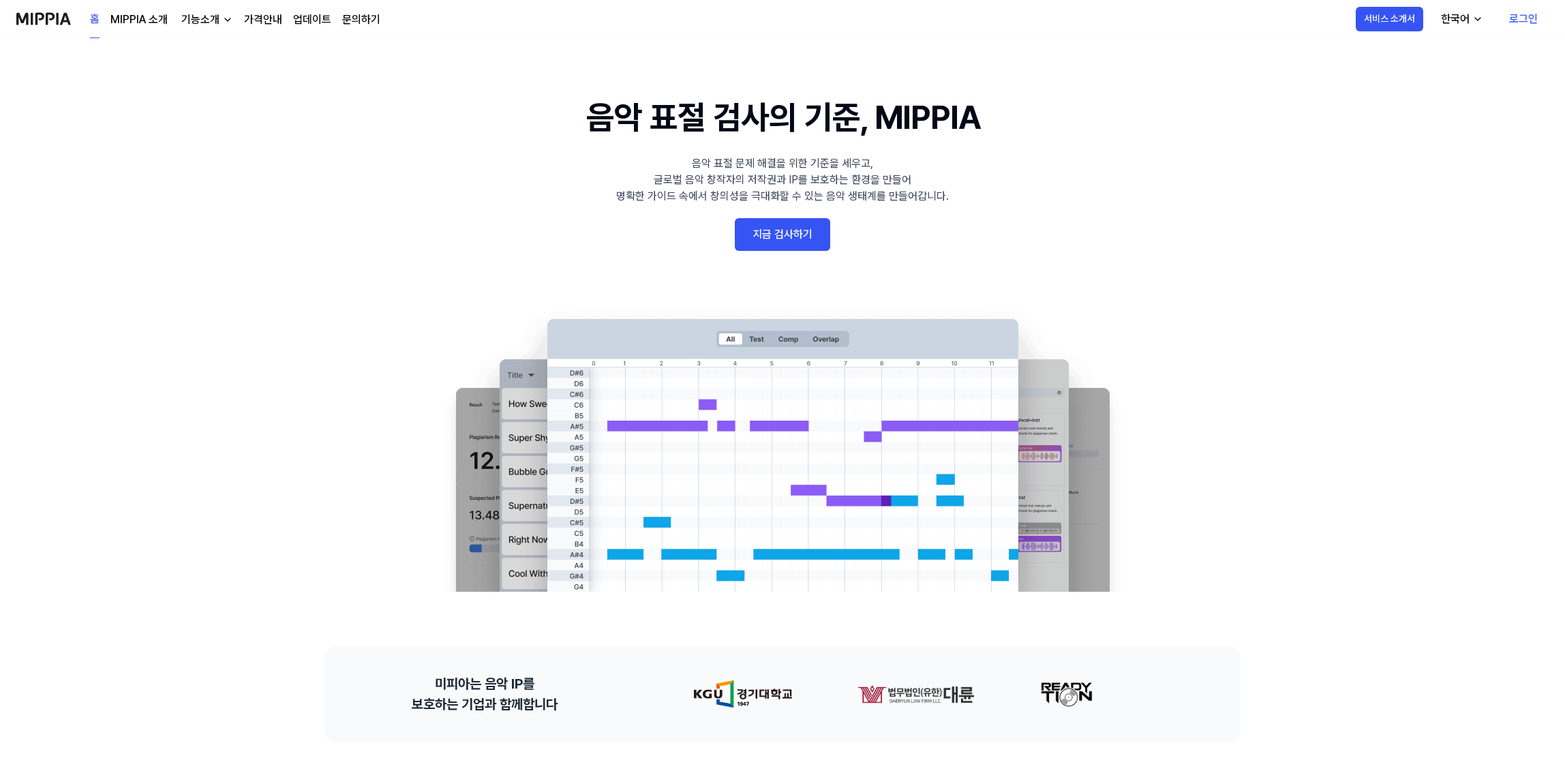
click at [58, 18] on img at bounding box center [44, 18] width 55 height 37
